Goal: Task Accomplishment & Management: Complete application form

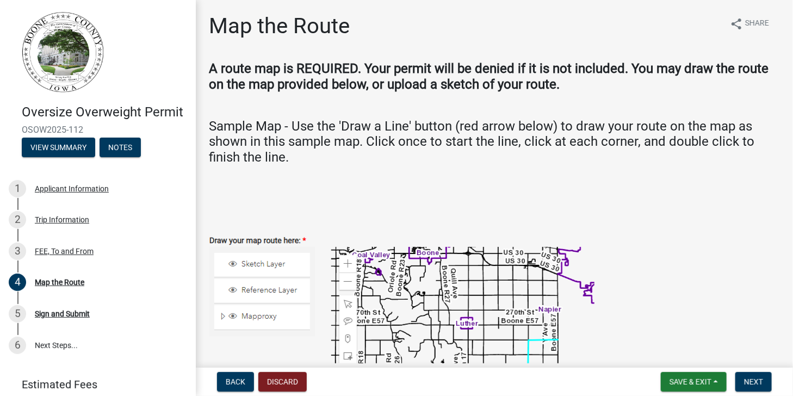
scroll to position [83, 0]
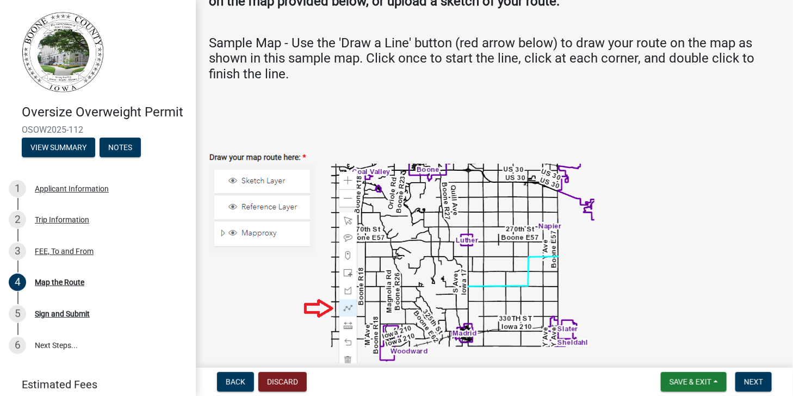
click at [411, 170] on img at bounding box center [402, 259] width 386 height 256
click at [409, 169] on img at bounding box center [402, 259] width 386 height 256
click at [328, 310] on img at bounding box center [402, 259] width 386 height 256
click at [252, 175] on img at bounding box center [402, 259] width 386 height 256
click at [323, 306] on img at bounding box center [402, 259] width 386 height 256
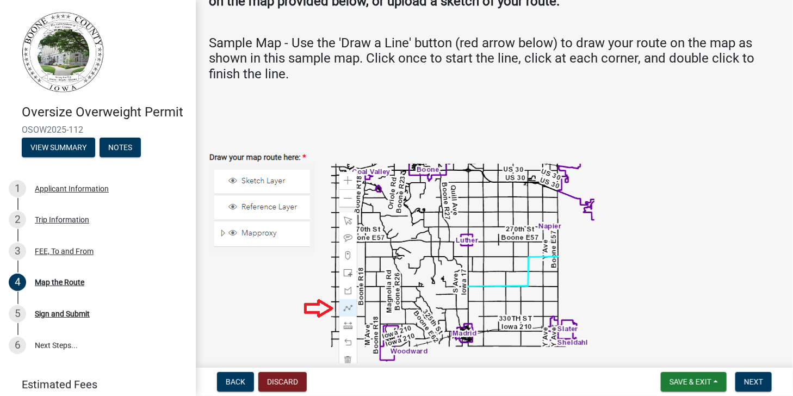
click at [348, 220] on img at bounding box center [402, 259] width 386 height 256
click at [348, 217] on img at bounding box center [402, 259] width 386 height 256
click at [265, 207] on img at bounding box center [402, 259] width 386 height 256
click at [220, 233] on img at bounding box center [402, 259] width 386 height 256
click at [223, 233] on img at bounding box center [402, 259] width 386 height 256
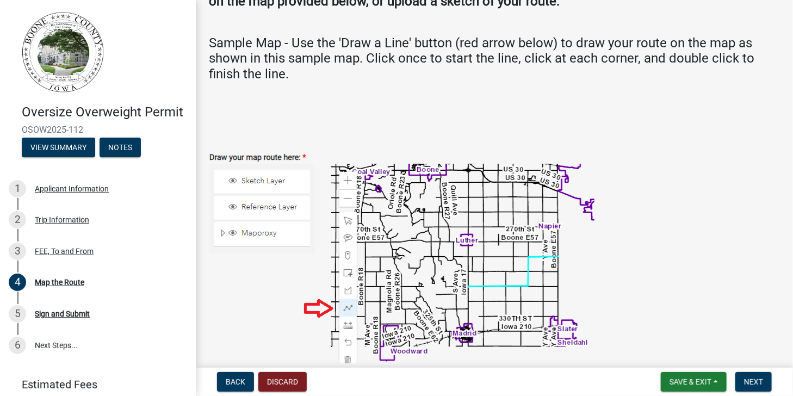
click at [230, 232] on img at bounding box center [402, 259] width 386 height 256
click at [231, 232] on img at bounding box center [402, 259] width 386 height 256
click at [76, 157] on button "View Summary" at bounding box center [58, 148] width 73 height 20
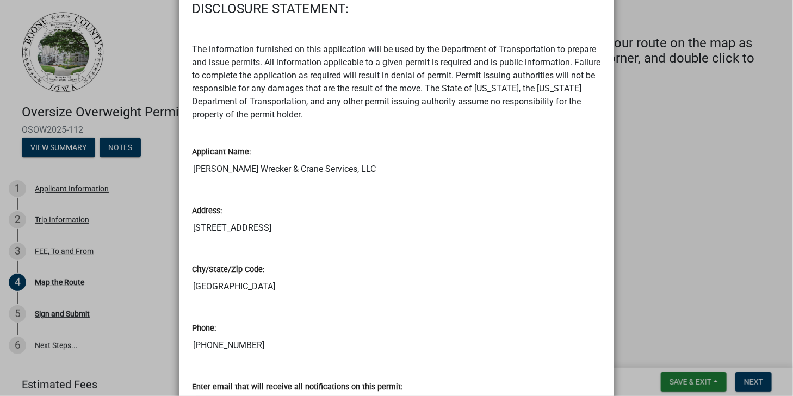
scroll to position [0, 0]
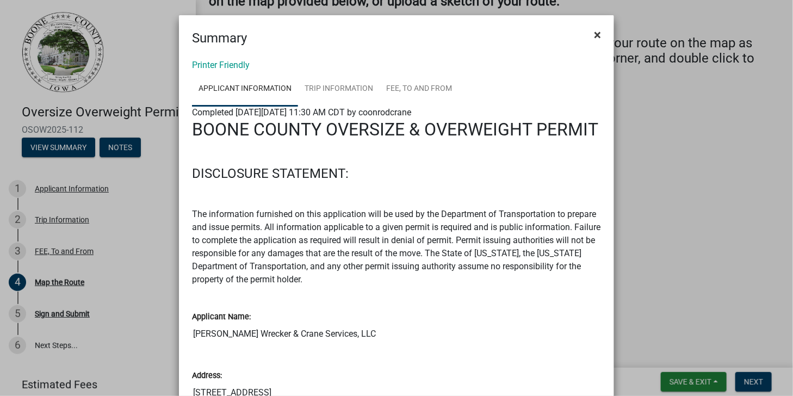
click at [595, 35] on span "×" at bounding box center [597, 34] width 7 height 15
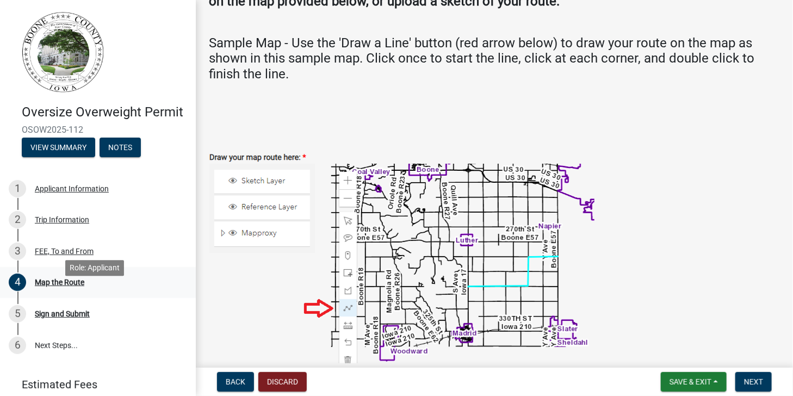
click at [68, 286] on div "Map the Route" at bounding box center [60, 283] width 50 height 8
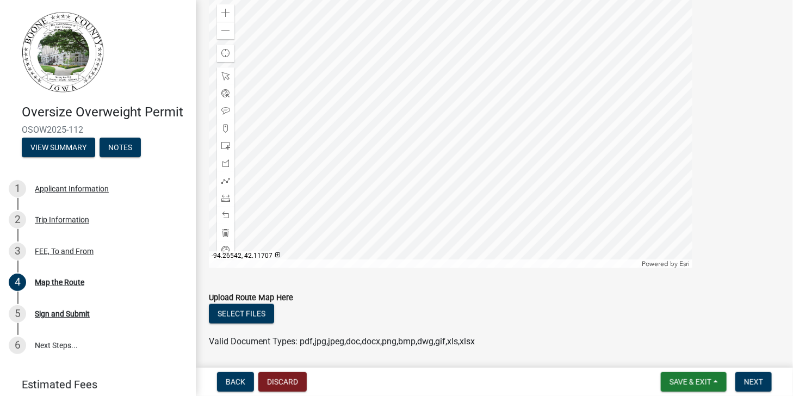
scroll to position [508, 0]
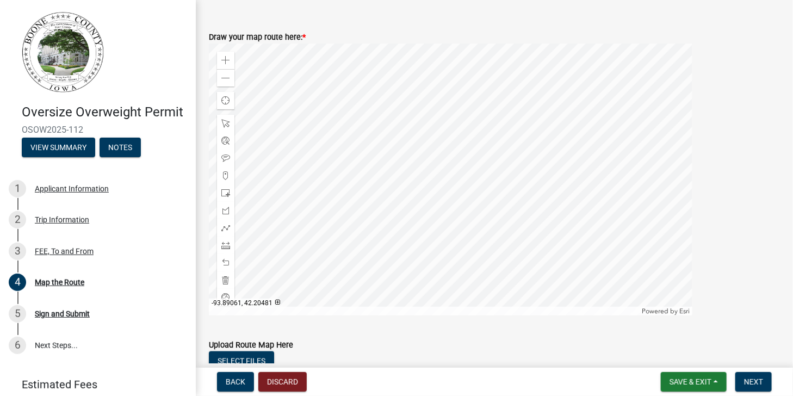
click at [472, 107] on div at bounding box center [451, 180] width 484 height 272
click at [472, 85] on div at bounding box center [451, 180] width 484 height 272
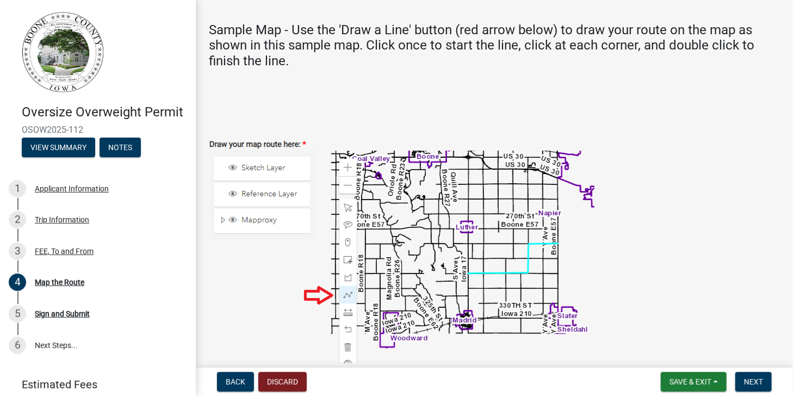
scroll to position [89, 0]
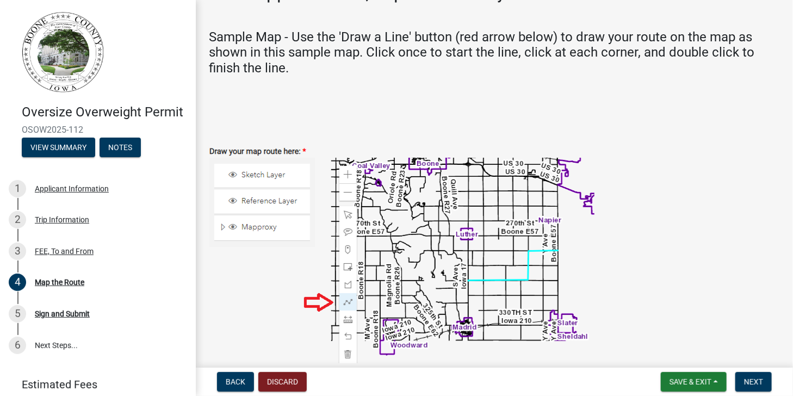
click at [468, 176] on img at bounding box center [402, 253] width 386 height 256
click at [468, 174] on img at bounding box center [402, 253] width 386 height 256
click at [468, 169] on img at bounding box center [402, 253] width 386 height 256
click at [420, 172] on img at bounding box center [402, 253] width 386 height 256
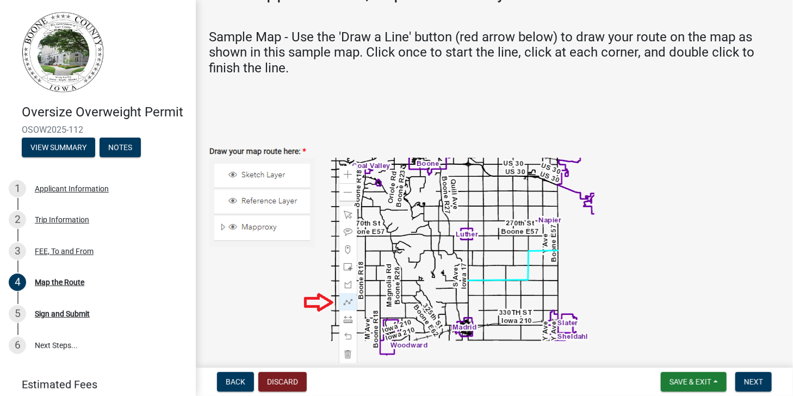
click at [420, 172] on img at bounding box center [402, 253] width 386 height 256
click at [420, 173] on img at bounding box center [402, 253] width 386 height 256
click at [370, 177] on img at bounding box center [402, 253] width 386 height 256
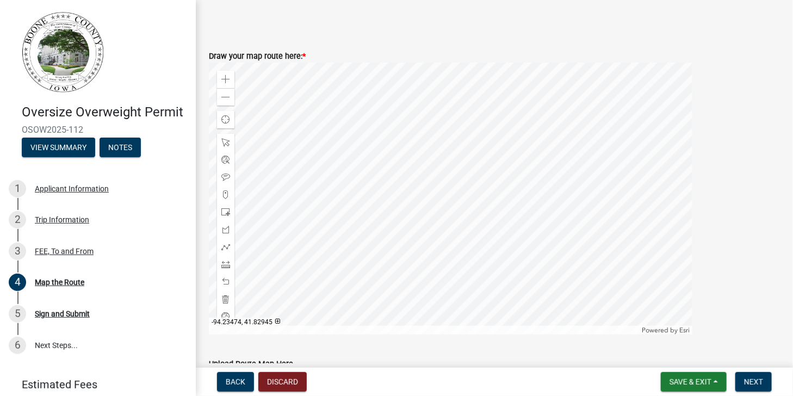
scroll to position [508, 0]
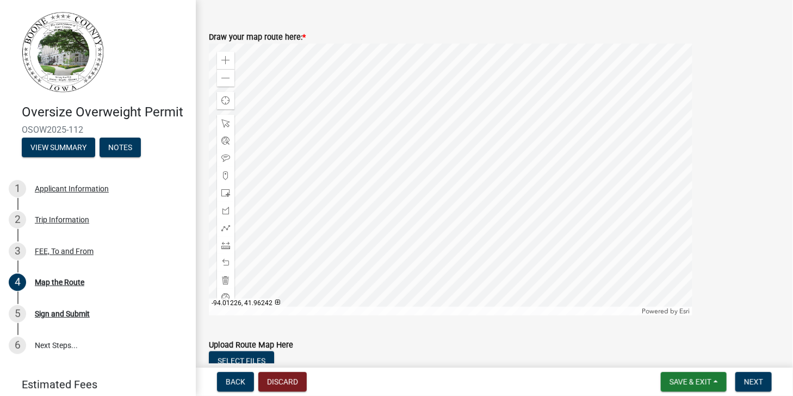
click at [429, 226] on div at bounding box center [451, 180] width 484 height 272
click at [421, 189] on div at bounding box center [451, 180] width 484 height 272
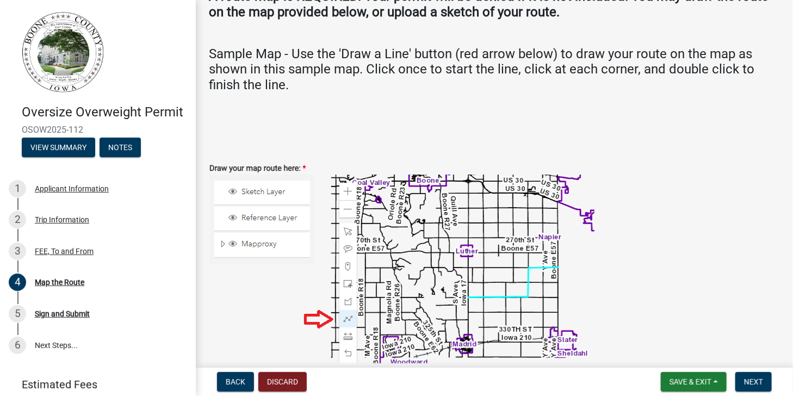
scroll to position [131, 0]
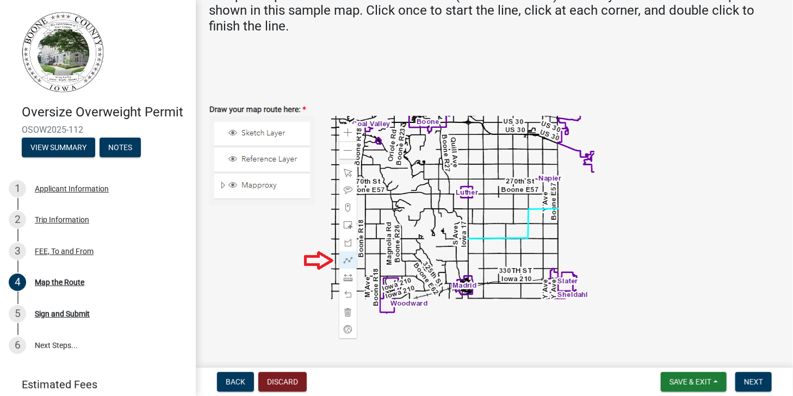
click at [348, 172] on img at bounding box center [402, 211] width 386 height 256
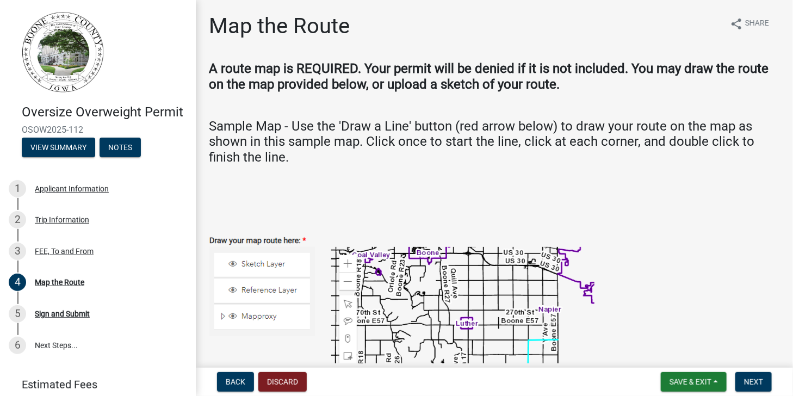
scroll to position [0, 0]
click at [421, 256] on img at bounding box center [402, 342] width 386 height 256
click at [417, 261] on img at bounding box center [402, 342] width 386 height 256
click at [420, 261] on img at bounding box center [402, 342] width 386 height 256
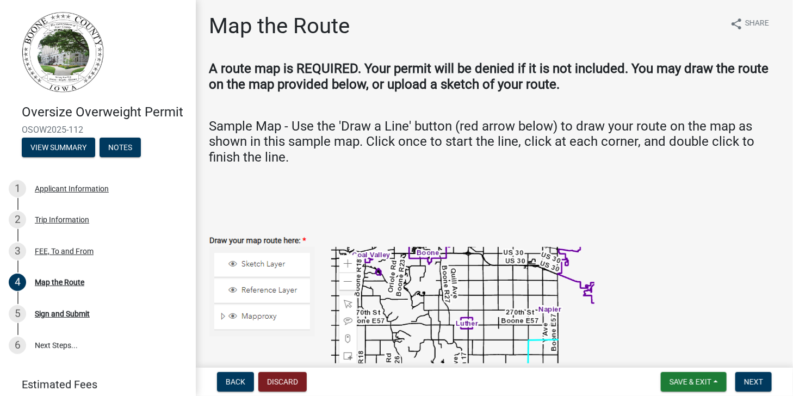
click at [421, 264] on img at bounding box center [402, 342] width 386 height 256
click at [274, 261] on img at bounding box center [402, 342] width 386 height 256
click at [229, 263] on img at bounding box center [402, 342] width 386 height 256
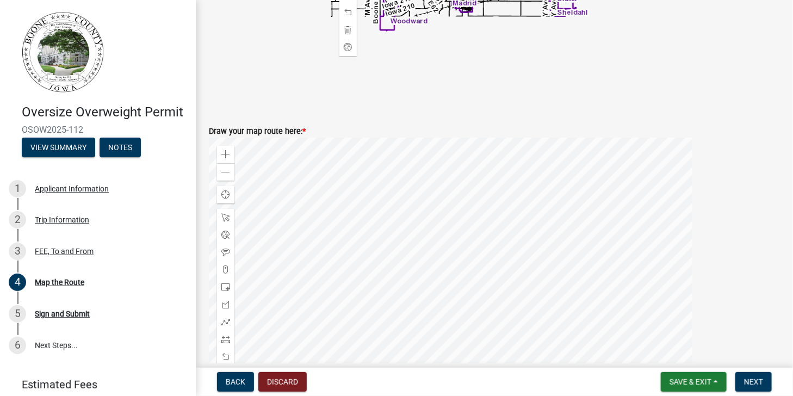
scroll to position [460, 0]
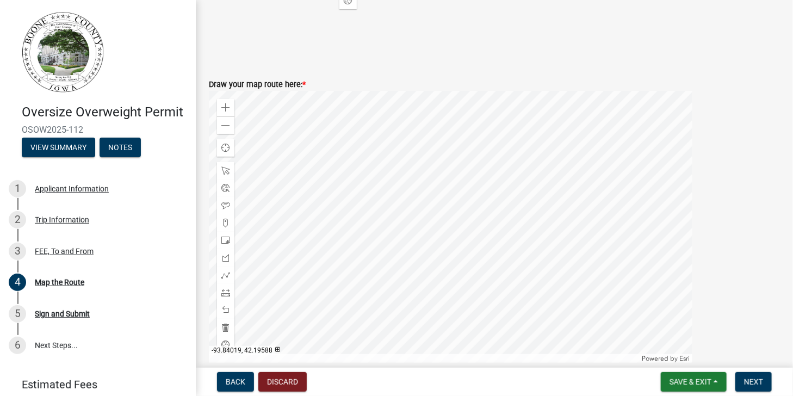
click at [486, 114] on div at bounding box center [451, 227] width 484 height 272
click at [479, 113] on div at bounding box center [451, 227] width 484 height 272
click at [472, 114] on div at bounding box center [451, 227] width 484 height 272
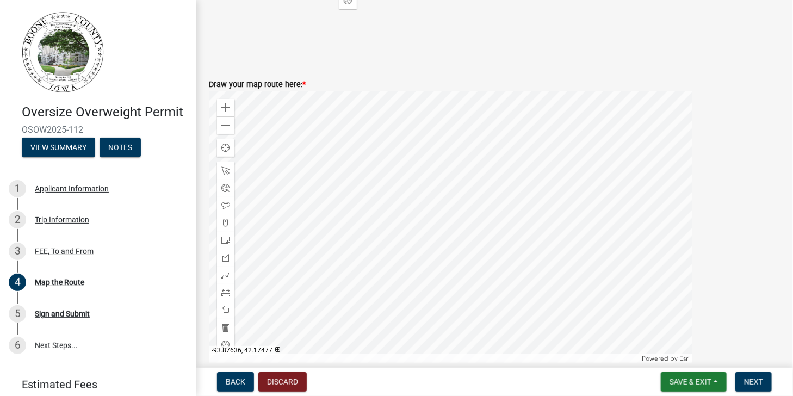
click at [472, 126] on div at bounding box center [451, 227] width 484 height 272
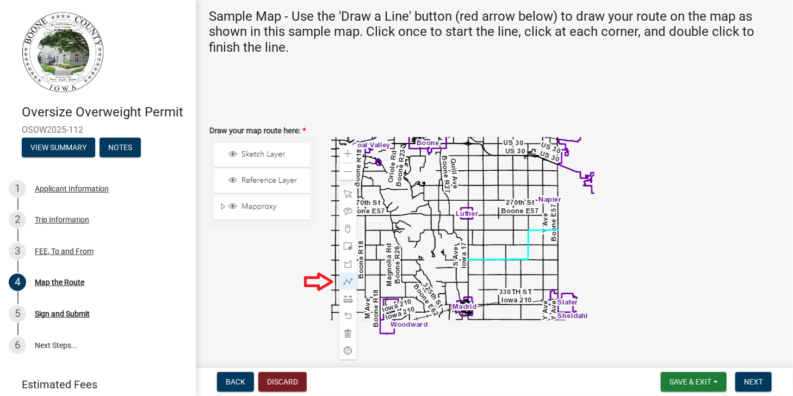
scroll to position [47, 0]
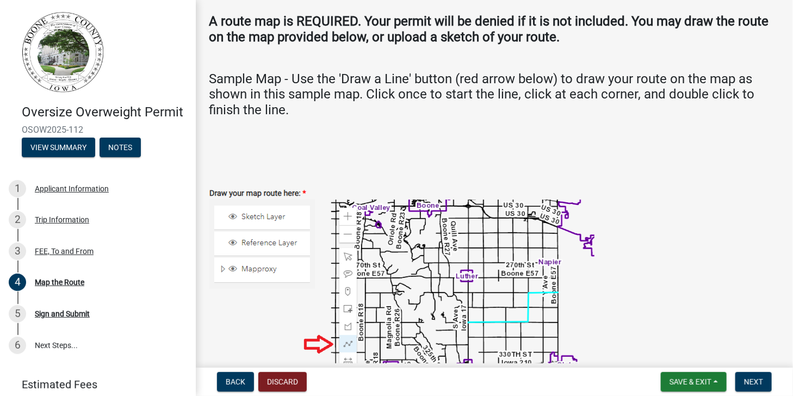
click at [310, 342] on img at bounding box center [402, 295] width 386 height 256
click at [322, 343] on img at bounding box center [402, 295] width 386 height 256
click at [319, 340] on img at bounding box center [402, 295] width 386 height 256
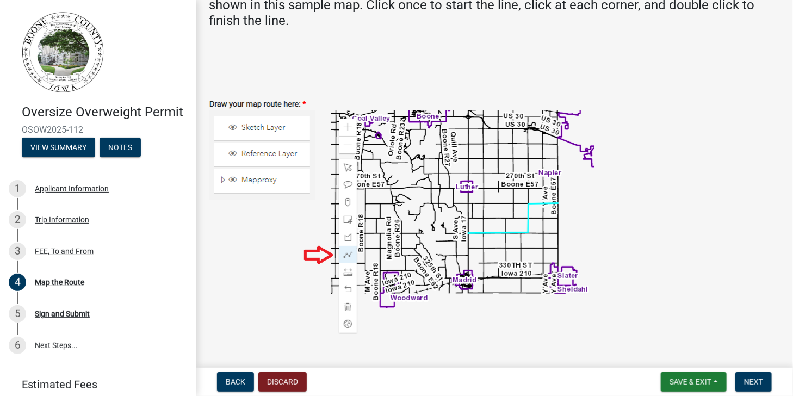
scroll to position [139, 0]
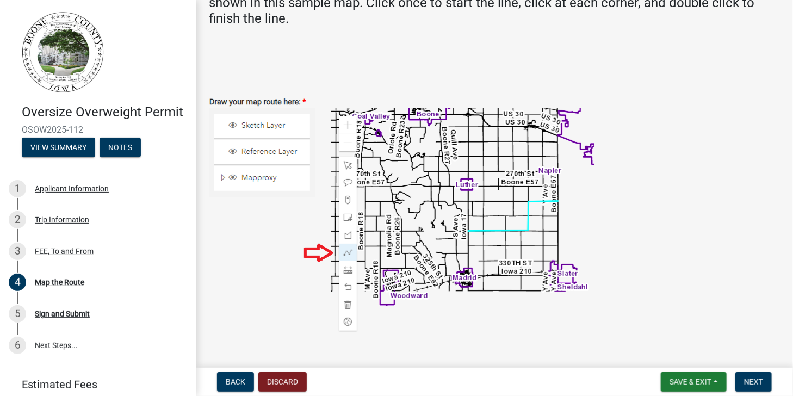
click at [276, 158] on img at bounding box center [402, 204] width 386 height 256
click at [229, 182] on img at bounding box center [402, 204] width 386 height 256
click at [226, 181] on img at bounding box center [402, 204] width 386 height 256
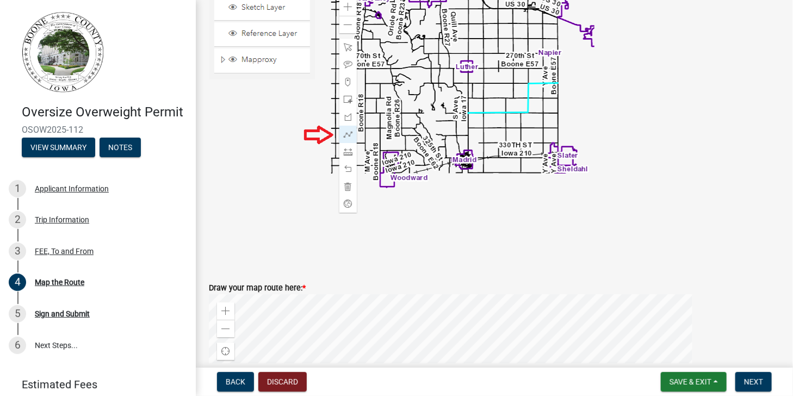
scroll to position [256, 0]
click at [349, 206] on img at bounding box center [402, 87] width 386 height 256
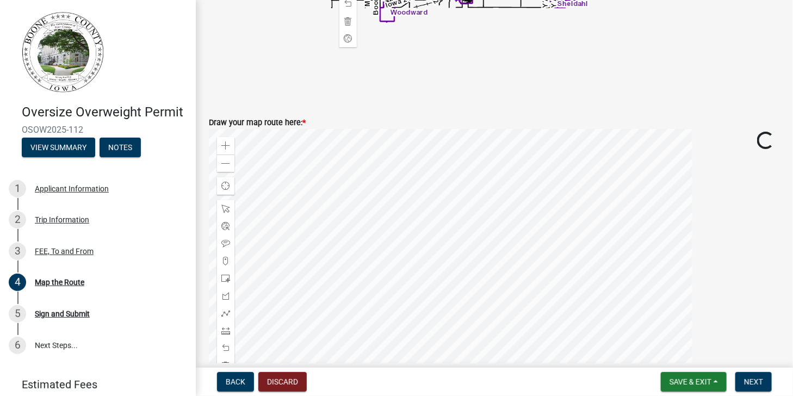
scroll to position [421, 0]
click at [472, 139] on div at bounding box center [451, 266] width 484 height 272
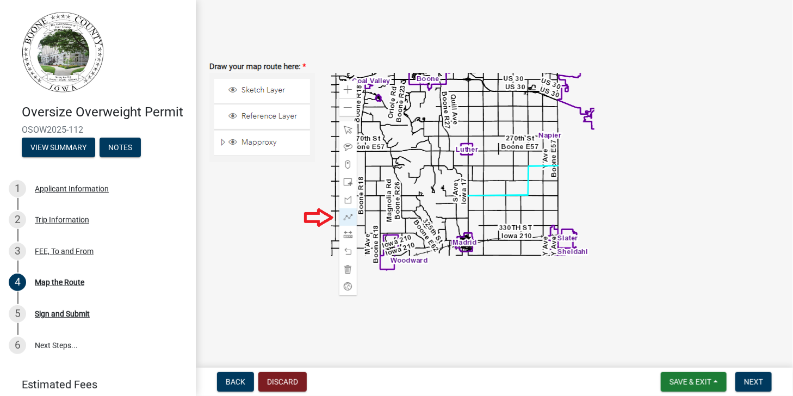
scroll to position [45, 0]
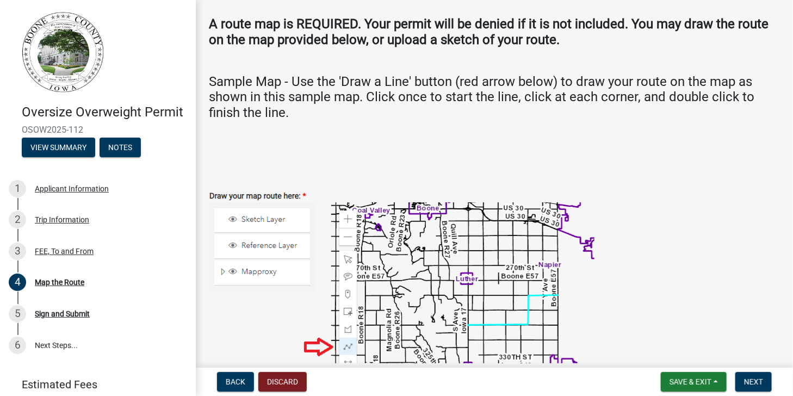
click at [447, 266] on img at bounding box center [402, 298] width 386 height 256
click at [447, 264] on img at bounding box center [402, 298] width 386 height 256
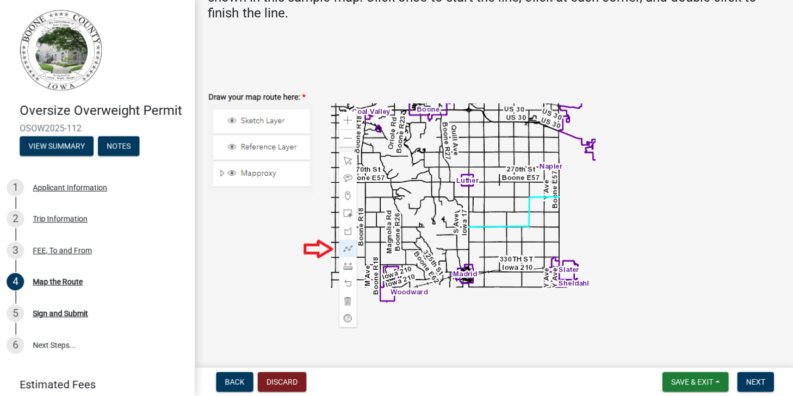
scroll to position [145, 0]
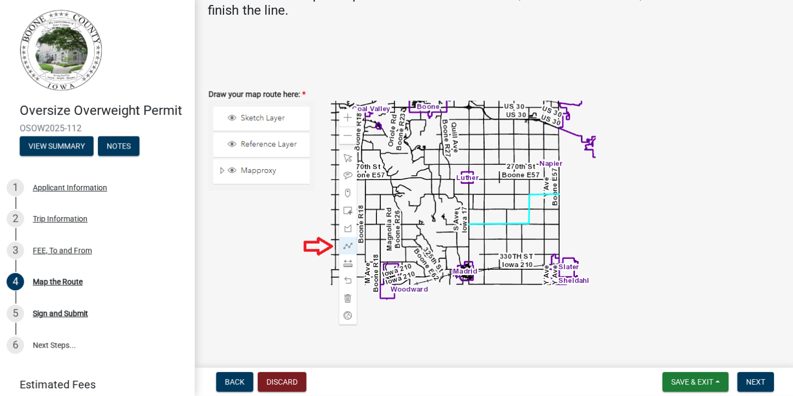
click at [460, 140] on img at bounding box center [402, 198] width 386 height 256
click at [460, 139] on img at bounding box center [402, 198] width 386 height 256
click at [456, 157] on img at bounding box center [402, 198] width 386 height 256
click at [458, 153] on img at bounding box center [402, 198] width 386 height 256
click at [449, 163] on img at bounding box center [402, 198] width 386 height 256
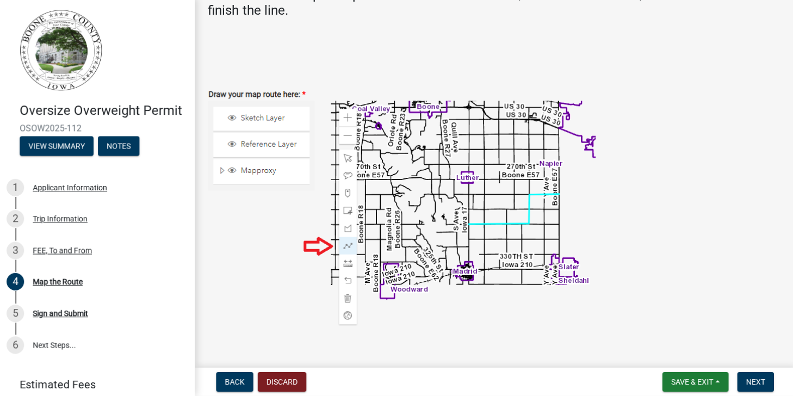
click at [450, 156] on img at bounding box center [402, 198] width 386 height 256
click at [453, 147] on img at bounding box center [402, 198] width 386 height 256
click at [453, 145] on img at bounding box center [402, 198] width 386 height 256
click at [348, 250] on img at bounding box center [402, 198] width 386 height 256
click at [437, 199] on img at bounding box center [402, 198] width 386 height 256
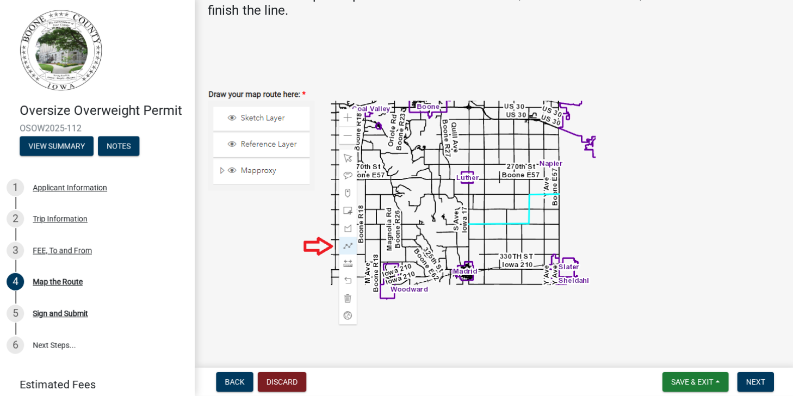
click at [447, 185] on img at bounding box center [402, 198] width 386 height 256
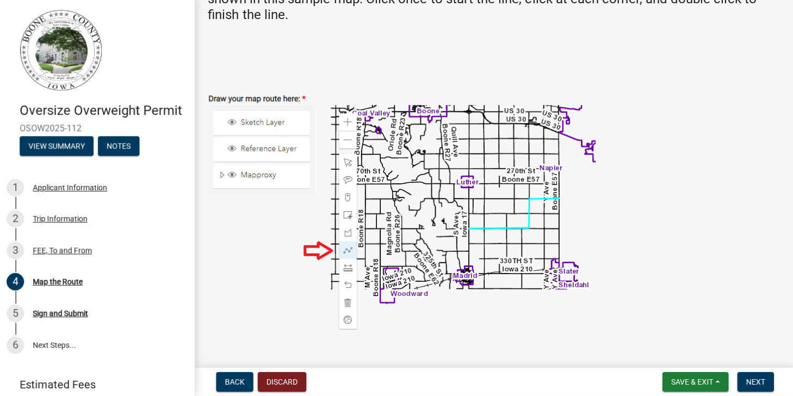
click at [461, 192] on img at bounding box center [402, 202] width 386 height 256
click at [463, 196] on img at bounding box center [402, 202] width 386 height 256
click at [456, 208] on img at bounding box center [402, 202] width 386 height 256
click at [458, 205] on img at bounding box center [402, 202] width 386 height 256
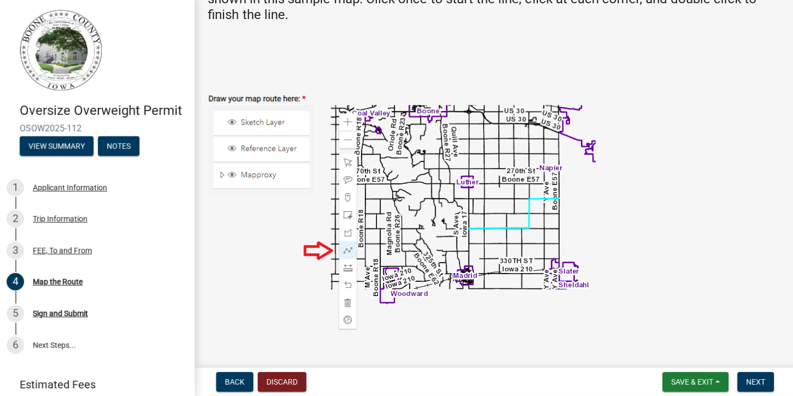
click at [458, 205] on img at bounding box center [402, 202] width 386 height 256
click at [490, 156] on img at bounding box center [402, 202] width 386 height 256
click at [486, 158] on img at bounding box center [402, 202] width 386 height 256
click at [476, 171] on img at bounding box center [402, 202] width 386 height 256
click at [475, 173] on img at bounding box center [402, 202] width 386 height 256
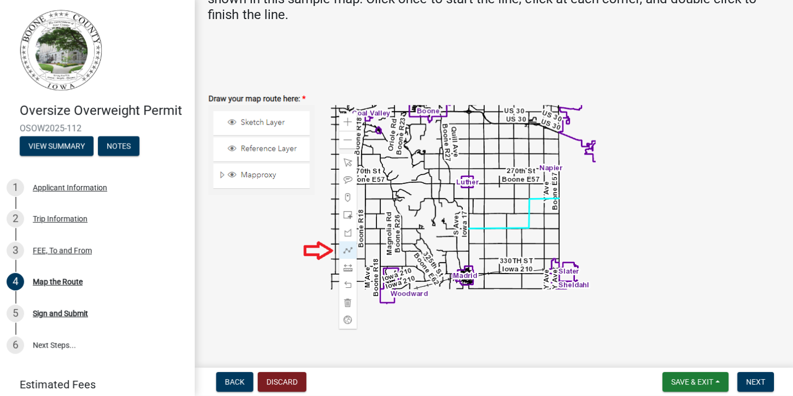
click at [475, 179] on img at bounding box center [402, 202] width 386 height 256
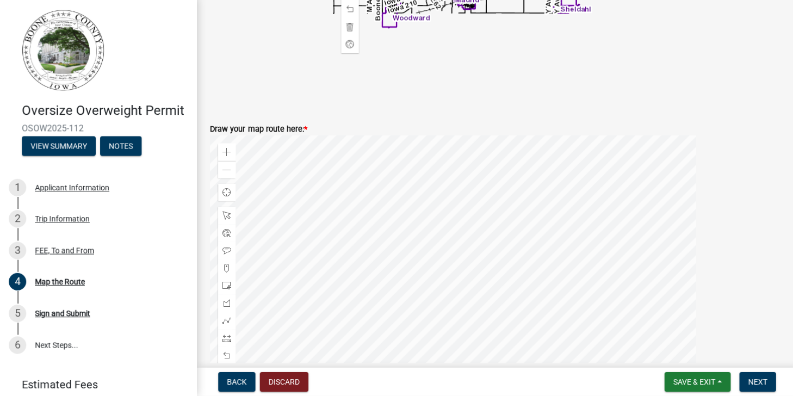
scroll to position [415, 0]
click at [226, 240] on div at bounding box center [225, 233] width 17 height 17
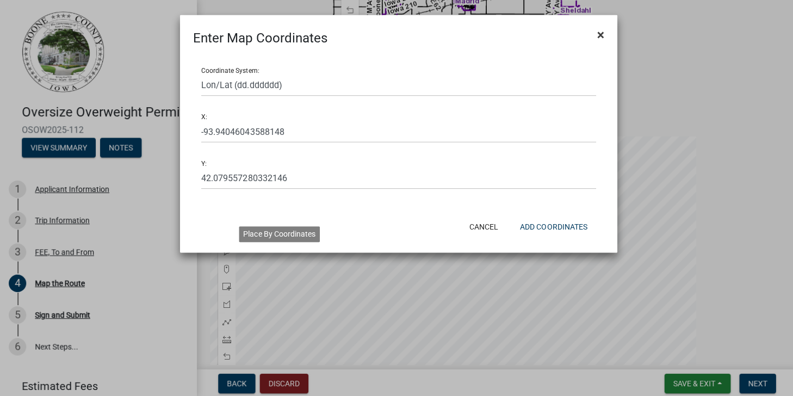
click at [606, 34] on button "×" at bounding box center [598, 35] width 24 height 30
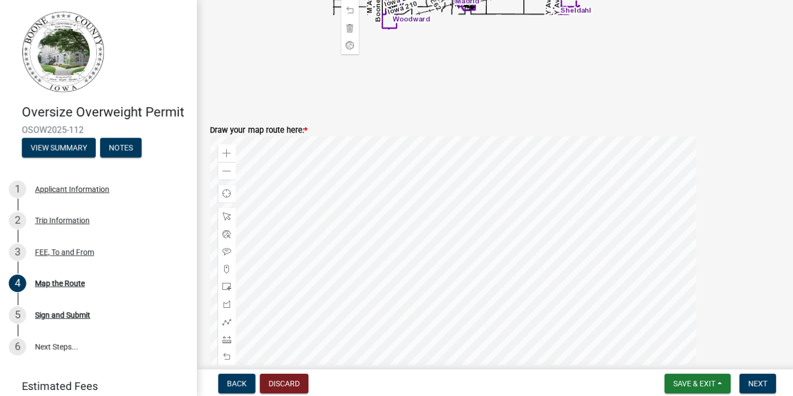
click at [604, 38] on div "Coordinate System: Lon/Lat (dd.dddddd) Lon/Lat (dd mm ss) X: -93.94046043588148…" at bounding box center [396, 103] width 435 height 164
click at [232, 237] on div at bounding box center [225, 233] width 17 height 17
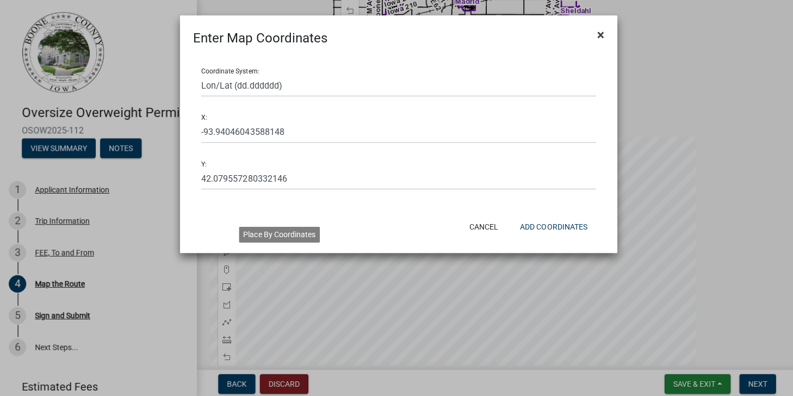
click at [587, 36] on button "×" at bounding box center [598, 35] width 24 height 30
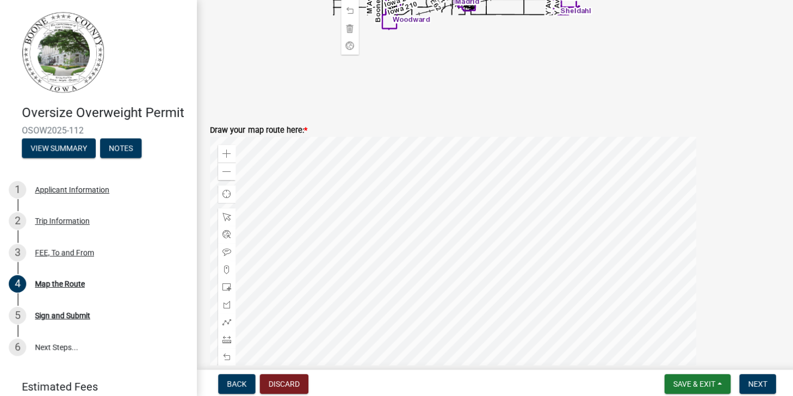
click at [597, 35] on div "Coordinate System: Lon/Lat (dd.dddddd) Lon/Lat (dd mm ss) X: -93.94046043588148…" at bounding box center [396, 97] width 409 height 130
click at [229, 256] on div at bounding box center [225, 250] width 17 height 17
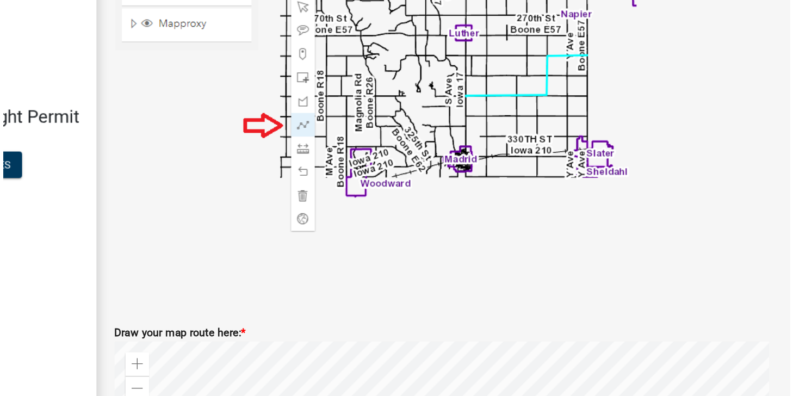
scroll to position [268, 0]
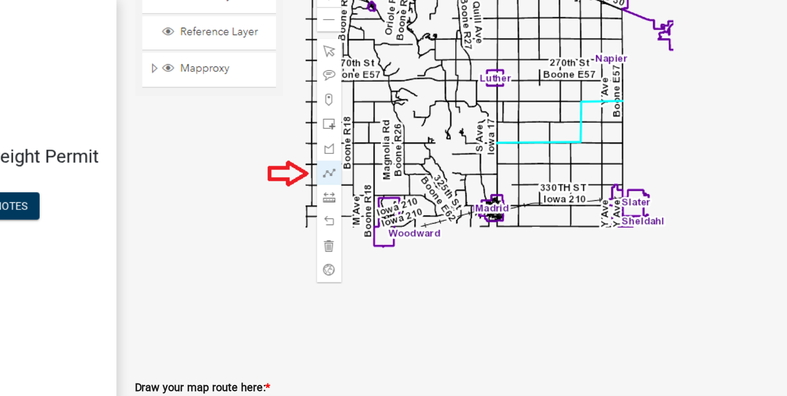
click at [520, 101] on img at bounding box center [402, 75] width 386 height 256
click at [520, 98] on img at bounding box center [402, 75] width 386 height 256
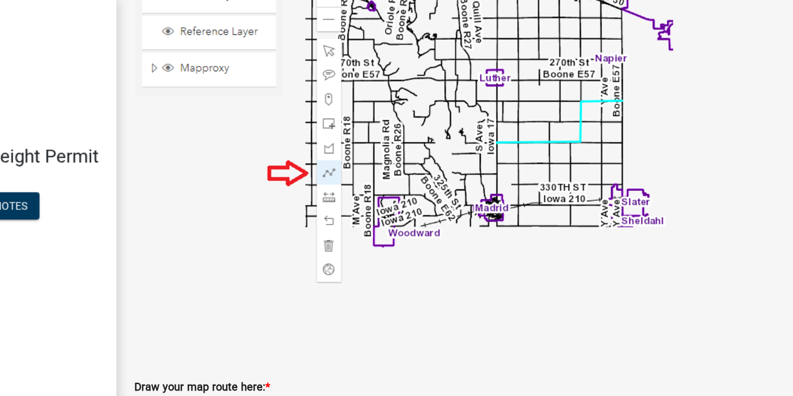
click at [534, 100] on img at bounding box center [402, 75] width 386 height 256
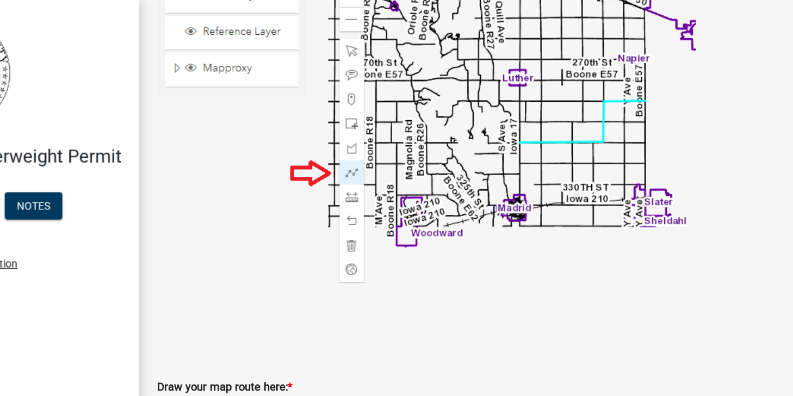
click at [350, 148] on img at bounding box center [402, 75] width 386 height 256
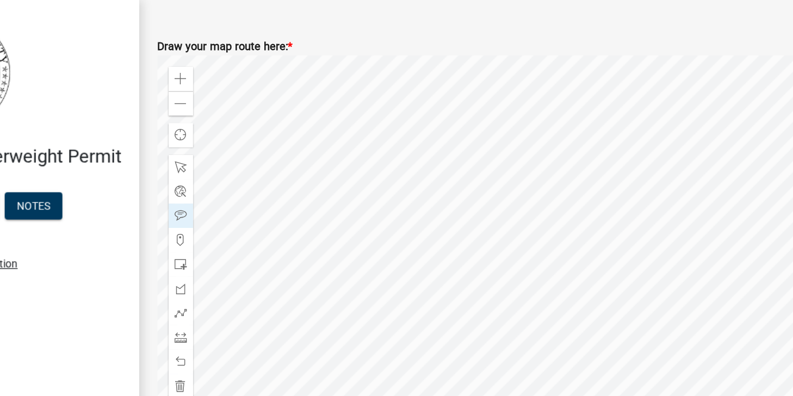
scroll to position [513, 0]
click at [224, 226] on div at bounding box center [225, 222] width 17 height 17
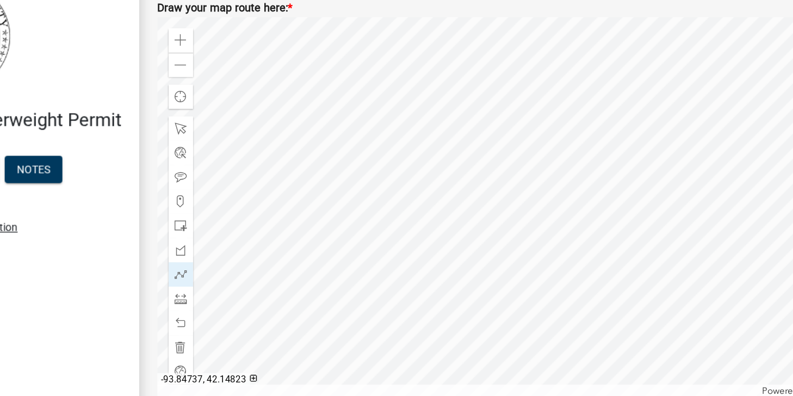
click at [457, 71] on div at bounding box center [451, 174] width 484 height 272
click at [551, 132] on div at bounding box center [451, 174] width 484 height 272
click at [568, 169] on div at bounding box center [451, 174] width 484 height 272
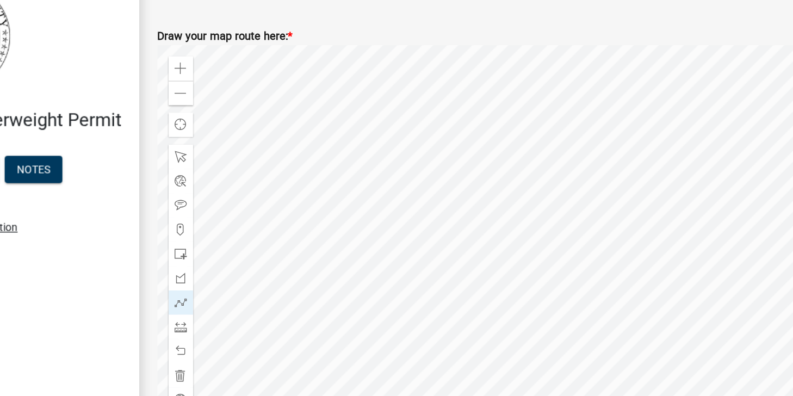
scroll to position [484, 0]
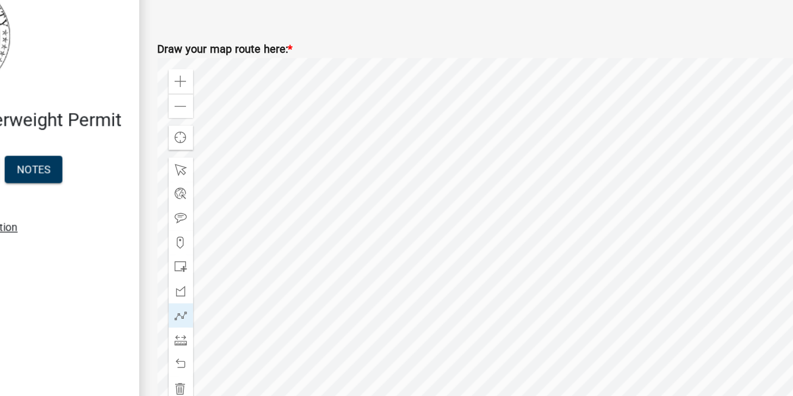
click at [435, 200] on div at bounding box center [451, 203] width 484 height 272
click at [436, 224] on div at bounding box center [451, 203] width 484 height 272
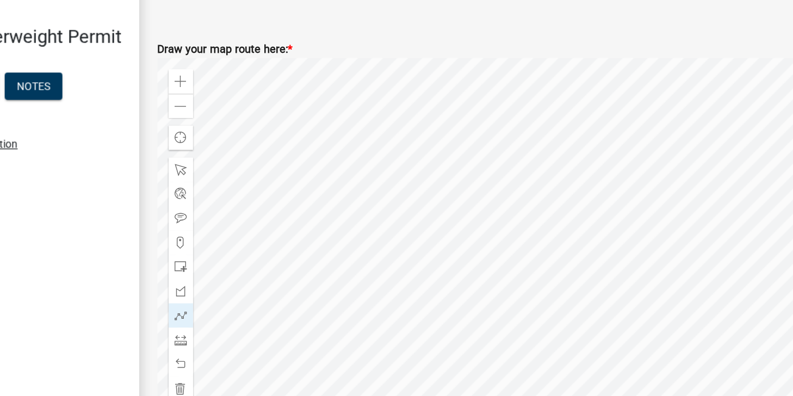
scroll to position [60, 0]
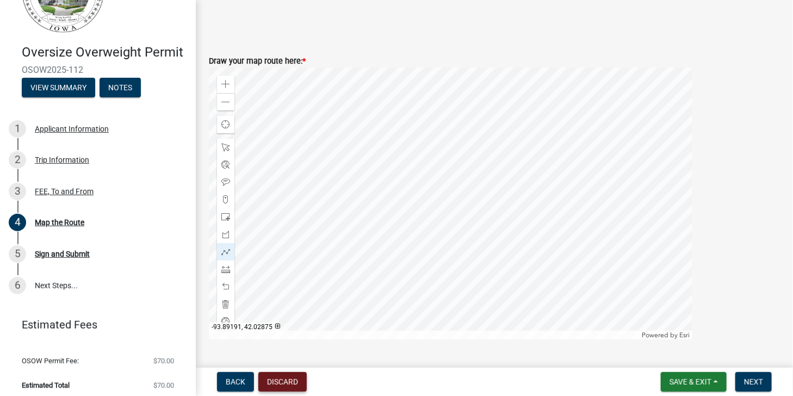
click at [282, 381] on button "Discard" at bounding box center [283, 382] width 48 height 20
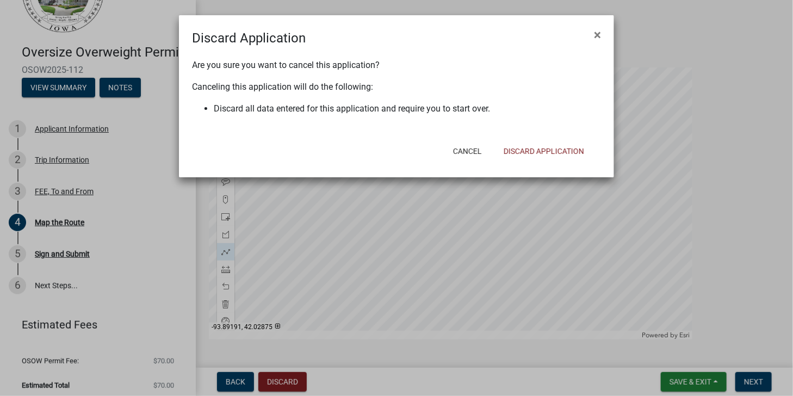
click at [285, 388] on ngb-modal-window "Discard Application × Are you sure you want to cancel this application? Canceli…" at bounding box center [396, 198] width 793 height 396
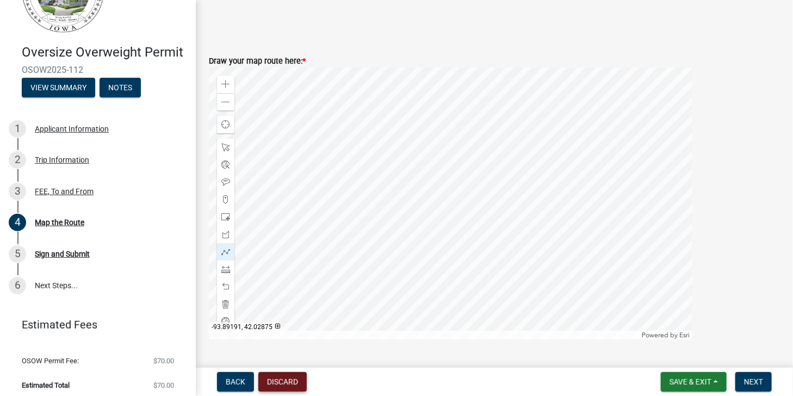
click at [279, 382] on button "Discard" at bounding box center [283, 382] width 48 height 20
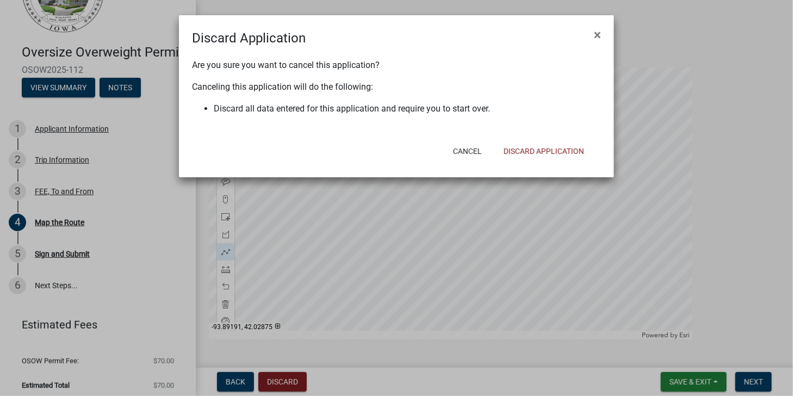
click at [227, 306] on ngb-modal-window "Discard Application × Are you sure you want to cancel this application? Canceli…" at bounding box center [396, 198] width 793 height 396
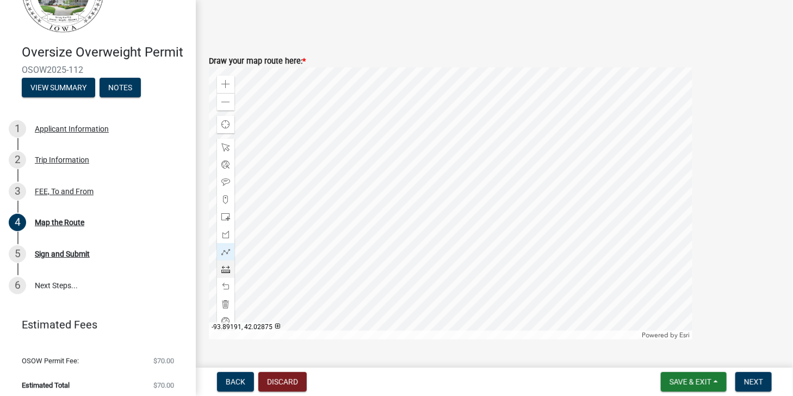
click at [225, 305] on span at bounding box center [225, 304] width 9 height 9
click at [223, 254] on span at bounding box center [225, 252] width 9 height 9
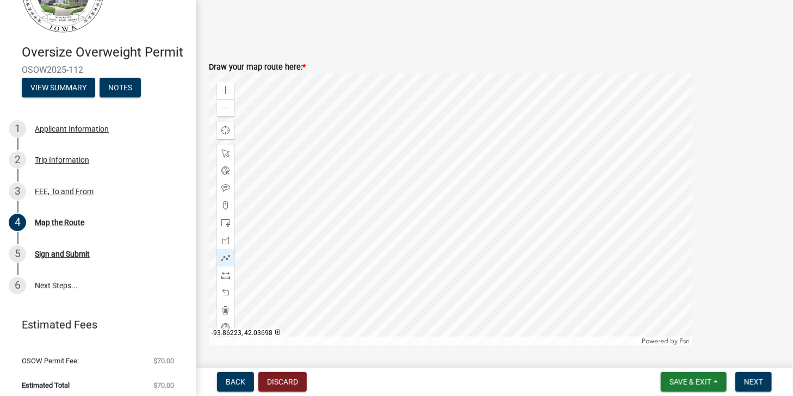
scroll to position [484, 0]
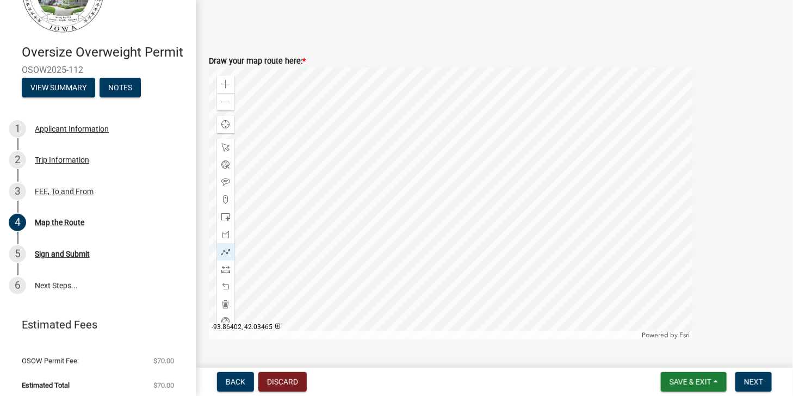
click at [651, 146] on div at bounding box center [451, 203] width 484 height 272
click at [650, 186] on div at bounding box center [451, 203] width 484 height 272
click at [546, 179] on div at bounding box center [451, 203] width 484 height 272
click at [546, 233] on div at bounding box center [451, 203] width 484 height 272
click at [518, 294] on div at bounding box center [451, 203] width 484 height 272
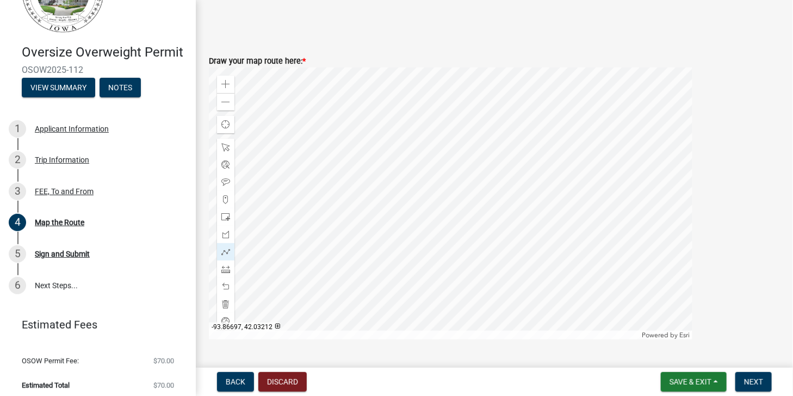
click at [480, 249] on div at bounding box center [451, 203] width 484 height 272
click at [480, 248] on div at bounding box center [451, 203] width 484 height 272
click at [478, 249] on div at bounding box center [451, 203] width 484 height 272
click at [479, 250] on div at bounding box center [451, 203] width 484 height 272
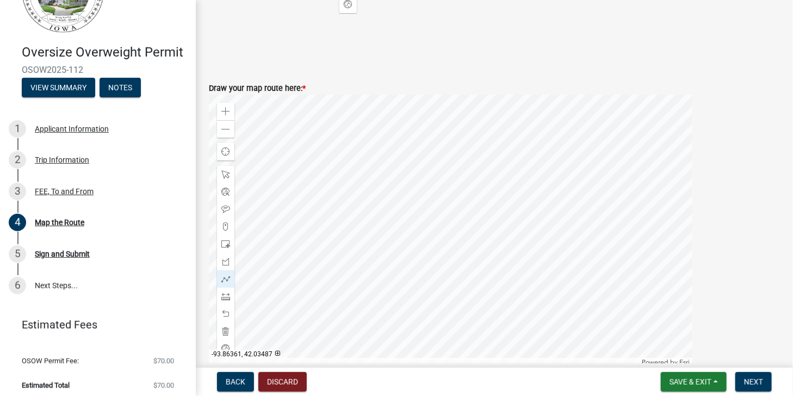
scroll to position [456, 0]
click at [520, 264] on div at bounding box center [451, 231] width 484 height 272
click at [764, 379] on button "Next" at bounding box center [754, 382] width 36 height 20
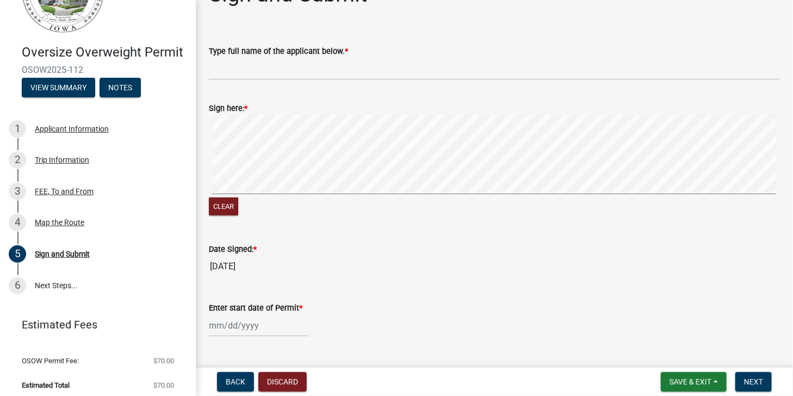
scroll to position [31, 0]
click at [218, 202] on button "Clear" at bounding box center [223, 207] width 29 height 18
click at [371, 53] on div "Type full name of the applicant below. *" at bounding box center [494, 51] width 571 height 13
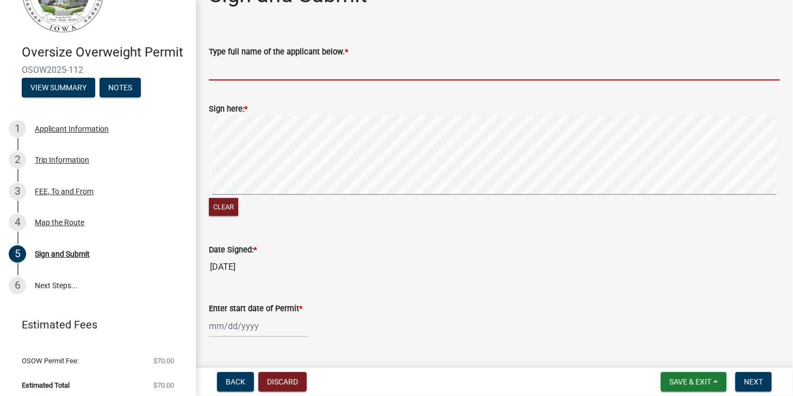
click at [362, 66] on input "Type full name of the applicant below. *" at bounding box center [494, 69] width 571 height 22
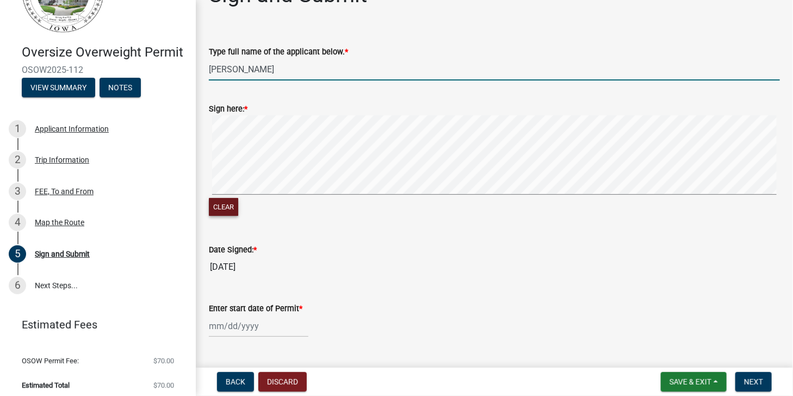
type input "[PERSON_NAME]"
click at [212, 208] on button "Clear" at bounding box center [223, 207] width 29 height 18
click at [219, 207] on button "Clear" at bounding box center [223, 207] width 29 height 18
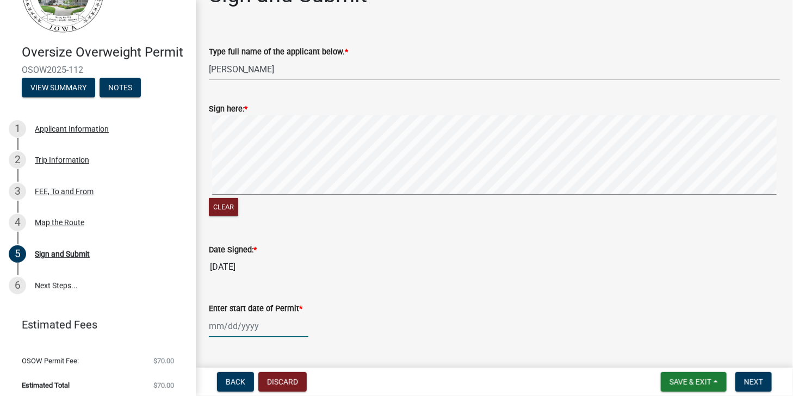
click at [269, 322] on div at bounding box center [259, 326] width 100 height 22
select select "10"
select select "2025"
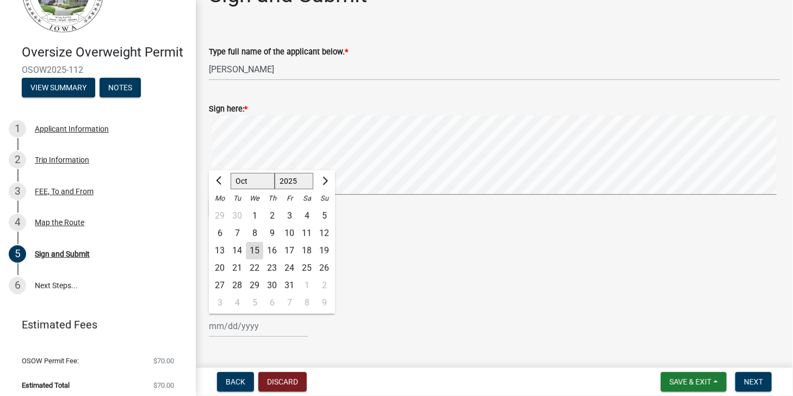
click at [293, 250] on div "17" at bounding box center [289, 250] width 17 height 17
type input "[DATE]"
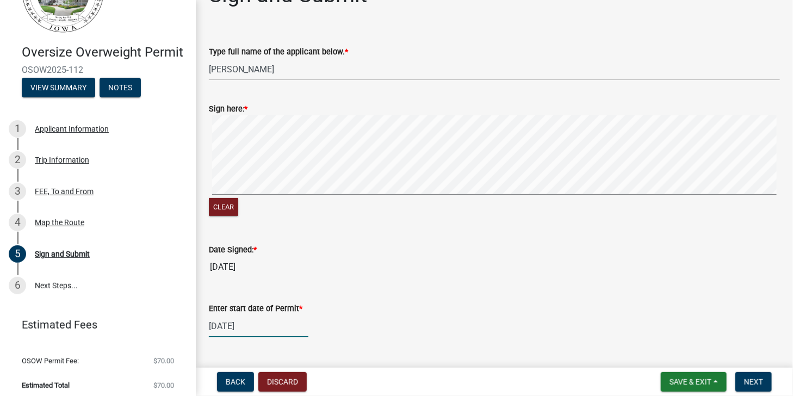
click at [275, 328] on div "[DATE]" at bounding box center [259, 326] width 100 height 22
select select "10"
select select "2025"
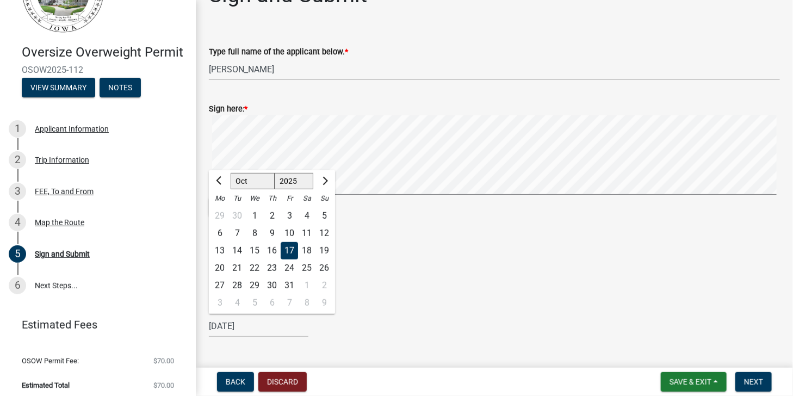
click at [275, 250] on div "16" at bounding box center [271, 250] width 17 height 17
type input "[DATE]"
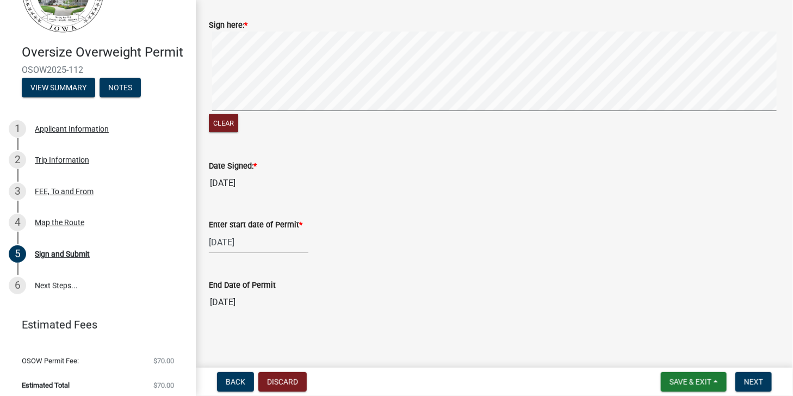
scroll to position [116, 0]
click at [758, 384] on span "Next" at bounding box center [753, 382] width 19 height 9
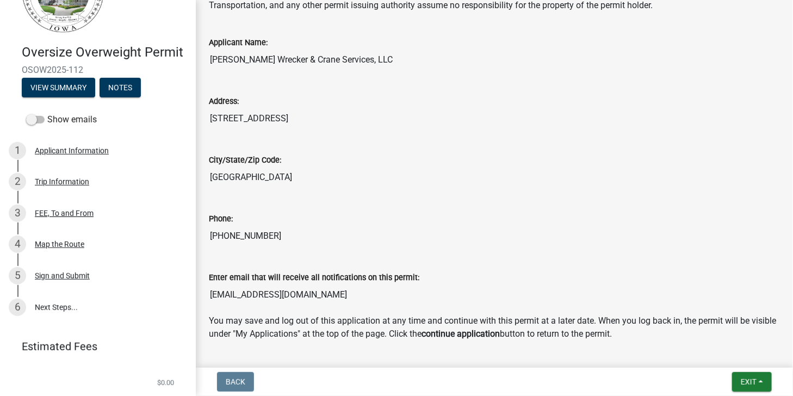
scroll to position [299, 0]
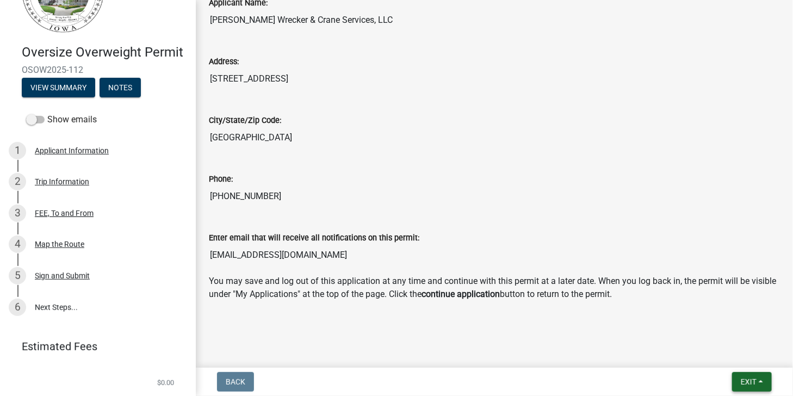
click at [750, 384] on span "Exit" at bounding box center [749, 382] width 16 height 9
click at [728, 354] on button "Save & Exit" at bounding box center [728, 354] width 87 height 26
